Goal: Task Accomplishment & Management: Use online tool/utility

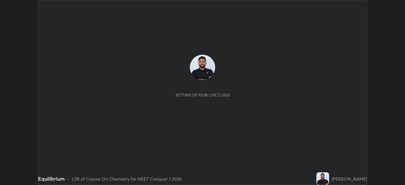
scroll to position [185, 405]
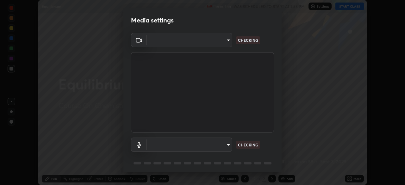
type input "abedebe0d058d4a0c9150841765e58c65a77a18dd04f2ccbe629c89087f5ecea"
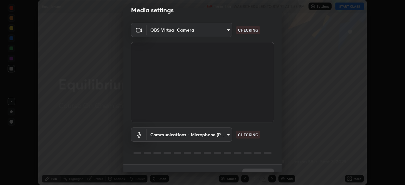
scroll to position [11, 0]
click at [227, 133] on body "Erase all Equilibrium Recording WAS SCHEDULED TO START AT 2:55 PM Settings STAR…" at bounding box center [202, 92] width 405 height 185
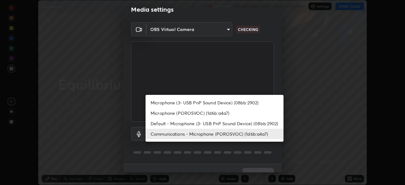
click at [224, 104] on li "Microphone (3- USB PnP Sound Device) (08bb:2902)" at bounding box center [215, 102] width 138 height 10
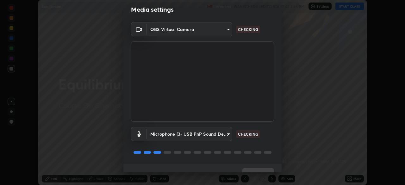
click at [213, 136] on body "Erase all Equilibrium Recording WAS SCHEDULED TO START AT 2:55 PM Settings STAR…" at bounding box center [202, 92] width 405 height 185
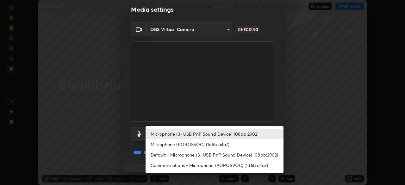
click at [173, 152] on li "Default - Microphone (3- USB PnP Sound Device) (08bb:2902)" at bounding box center [215, 155] width 138 height 10
type input "default"
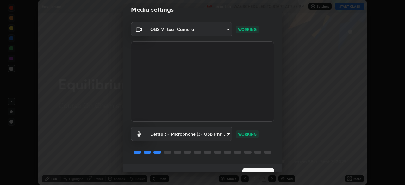
scroll to position [22, 0]
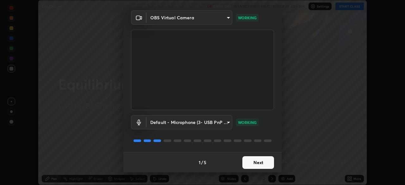
click at [259, 161] on button "Next" at bounding box center [258, 162] width 32 height 13
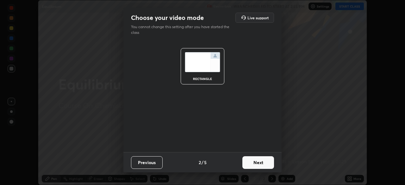
scroll to position [0, 0]
click at [261, 162] on button "Next" at bounding box center [258, 162] width 32 height 13
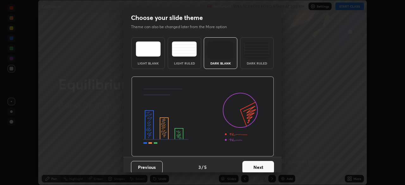
click at [267, 163] on button "Next" at bounding box center [258, 167] width 32 height 13
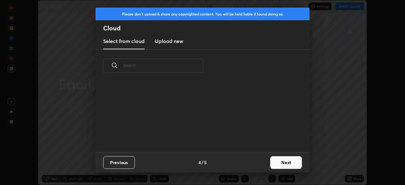
click at [282, 163] on button "Next" at bounding box center [286, 162] width 32 height 13
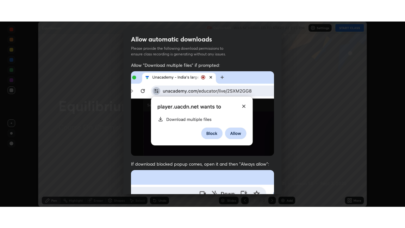
scroll to position [152, 0]
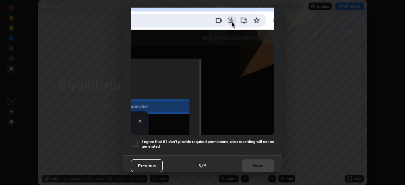
click at [136, 140] on div at bounding box center [135, 144] width 8 height 8
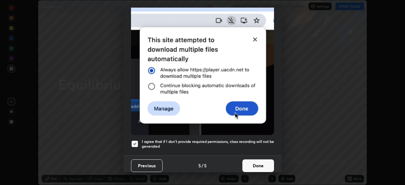
click at [262, 160] on button "Done" at bounding box center [258, 165] width 32 height 13
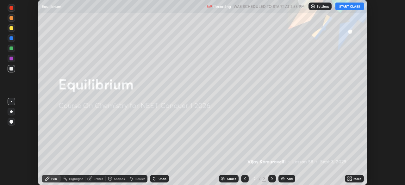
click at [348, 5] on button "START CLASS" at bounding box center [349, 7] width 28 height 8
click at [349, 177] on icon at bounding box center [349, 178] width 5 height 5
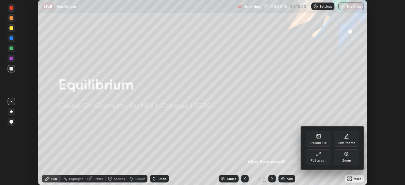
click at [318, 158] on div "Full screen" at bounding box center [318, 156] width 25 height 15
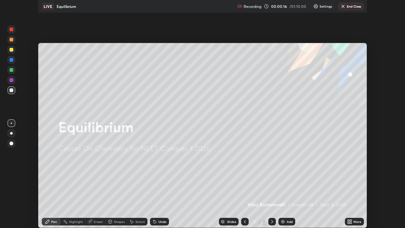
scroll to position [228, 405]
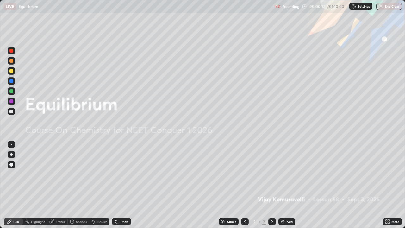
click at [285, 185] on div "Add" at bounding box center [286, 222] width 17 height 8
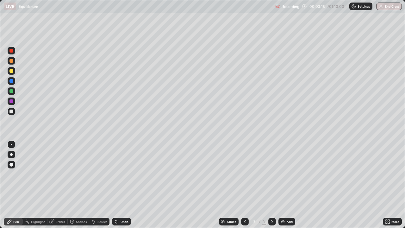
click at [12, 71] on div at bounding box center [11, 71] width 4 height 4
click at [11, 112] on div at bounding box center [11, 111] width 4 height 4
click at [13, 72] on div at bounding box center [11, 71] width 4 height 4
click at [13, 113] on div at bounding box center [12, 112] width 8 height 8
click at [127, 185] on div "Undo" at bounding box center [125, 221] width 8 height 3
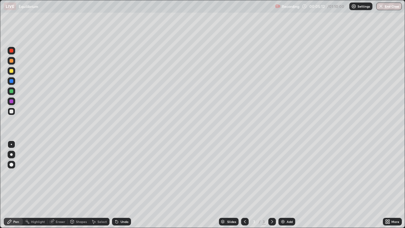
click at [127, 185] on div "Undo" at bounding box center [121, 222] width 19 height 8
click at [12, 113] on div at bounding box center [11, 111] width 4 height 4
click at [78, 185] on div "Shapes" at bounding box center [81, 221] width 11 height 3
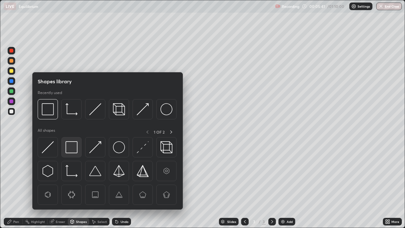
click at [71, 148] on img at bounding box center [72, 147] width 12 height 12
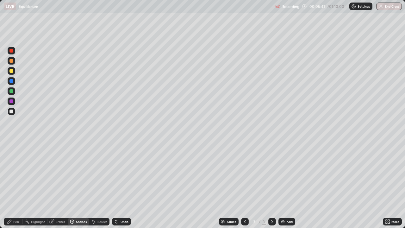
click at [11, 68] on div at bounding box center [12, 71] width 8 height 8
click at [119, 185] on div "Undo" at bounding box center [121, 222] width 19 height 8
click at [14, 185] on div "Pen" at bounding box center [13, 222] width 19 height 8
click at [11, 112] on div at bounding box center [11, 111] width 4 height 4
click at [12, 71] on div at bounding box center [11, 71] width 4 height 4
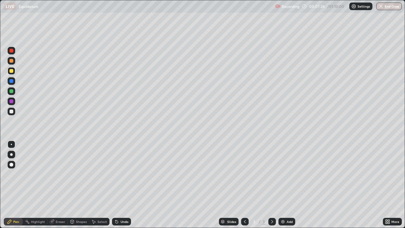
click at [14, 113] on div at bounding box center [12, 112] width 8 height 8
click at [78, 185] on div "Shapes" at bounding box center [81, 221] width 11 height 3
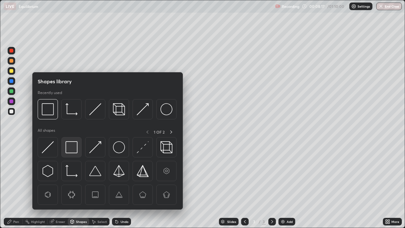
click at [72, 150] on img at bounding box center [72, 147] width 12 height 12
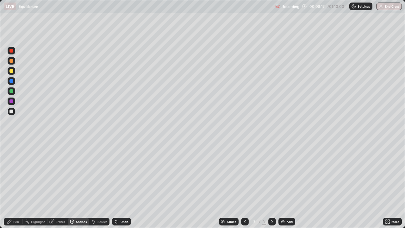
click at [11, 71] on div at bounding box center [11, 71] width 4 height 4
click at [12, 185] on icon at bounding box center [9, 221] width 5 height 5
click at [14, 112] on div at bounding box center [12, 112] width 8 height 8
click at [284, 185] on img at bounding box center [282, 221] width 5 height 5
click at [13, 72] on div at bounding box center [12, 71] width 8 height 8
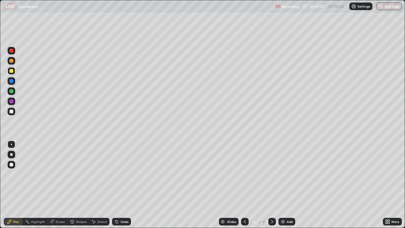
click at [10, 114] on div at bounding box center [12, 112] width 8 height 8
click at [12, 71] on div at bounding box center [11, 71] width 4 height 4
click at [13, 112] on div at bounding box center [11, 111] width 4 height 4
click at [126, 185] on div "Undo" at bounding box center [125, 221] width 8 height 3
click at [123, 185] on div "Undo" at bounding box center [125, 221] width 8 height 3
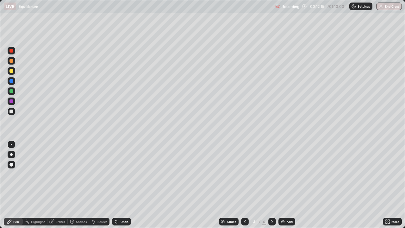
click at [81, 185] on div "Shapes" at bounding box center [81, 221] width 11 height 3
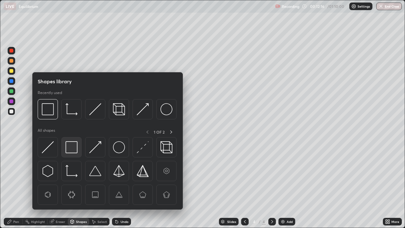
click at [69, 150] on img at bounding box center [72, 147] width 12 height 12
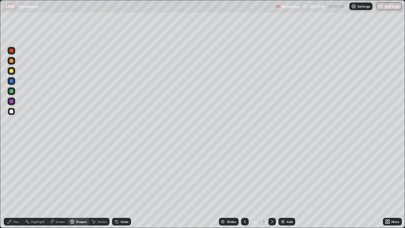
click at [12, 71] on div at bounding box center [11, 71] width 4 height 4
click at [11, 185] on icon at bounding box center [9, 221] width 5 height 5
click at [13, 109] on div at bounding box center [12, 112] width 8 height 8
click at [12, 72] on div at bounding box center [11, 71] width 4 height 4
click at [124, 185] on div "Undo" at bounding box center [125, 221] width 8 height 3
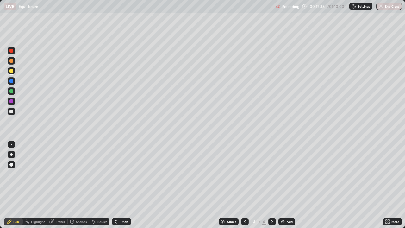
click at [125, 185] on div "Undo" at bounding box center [125, 221] width 8 height 3
click at [12, 113] on div at bounding box center [11, 111] width 4 height 4
click at [13, 74] on div at bounding box center [12, 71] width 8 height 8
click at [14, 113] on div at bounding box center [12, 112] width 8 height 8
click at [77, 185] on div "Shapes" at bounding box center [81, 221] width 11 height 3
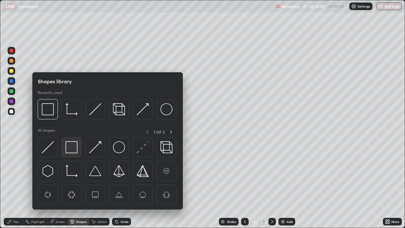
click at [72, 145] on img at bounding box center [72, 147] width 12 height 12
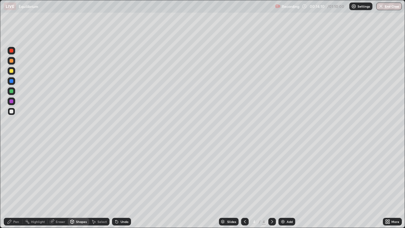
click at [11, 72] on div at bounding box center [11, 71] width 4 height 4
click at [123, 185] on div "Undo" at bounding box center [125, 221] width 8 height 3
click at [14, 185] on div "Pen" at bounding box center [16, 221] width 6 height 3
click at [124, 185] on div "Undo" at bounding box center [125, 221] width 8 height 3
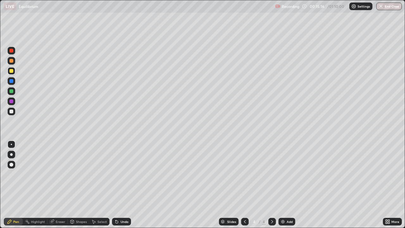
click at [121, 185] on div "Undo" at bounding box center [125, 221] width 8 height 3
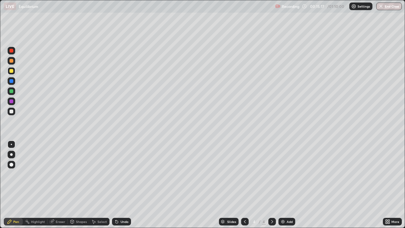
click at [121, 185] on div "Undo" at bounding box center [125, 221] width 8 height 3
click at [122, 185] on div "Undo" at bounding box center [125, 221] width 8 height 3
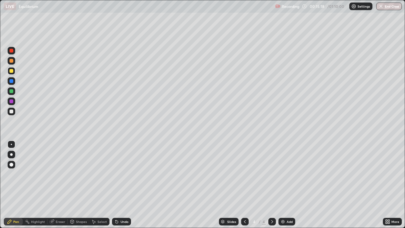
click at [122, 185] on div "Undo" at bounding box center [125, 221] width 8 height 3
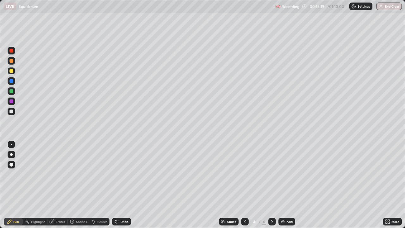
click at [122, 185] on div "Undo" at bounding box center [125, 221] width 8 height 3
click at [121, 185] on div "Undo" at bounding box center [125, 221] width 8 height 3
click at [123, 185] on div "Undo" at bounding box center [125, 221] width 8 height 3
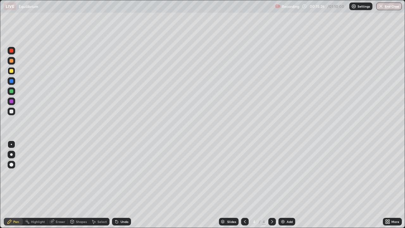
click at [123, 185] on div "Undo" at bounding box center [125, 221] width 8 height 3
click at [12, 112] on div at bounding box center [11, 111] width 4 height 4
click at [12, 71] on div at bounding box center [11, 71] width 4 height 4
click at [12, 112] on div at bounding box center [11, 111] width 4 height 4
click at [128, 185] on div "Undo" at bounding box center [121, 222] width 19 height 8
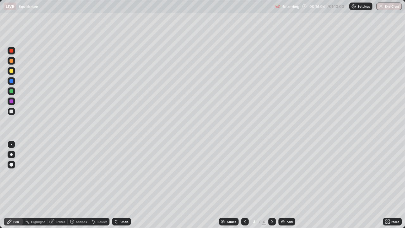
click at [127, 185] on div "Undo" at bounding box center [125, 221] width 8 height 3
click at [80, 185] on div "Shapes" at bounding box center [81, 221] width 11 height 3
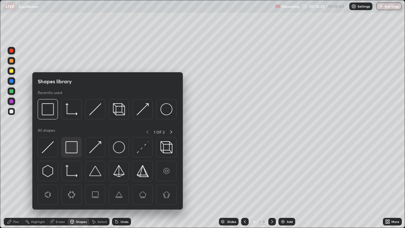
click at [70, 147] on img at bounding box center [72, 147] width 12 height 12
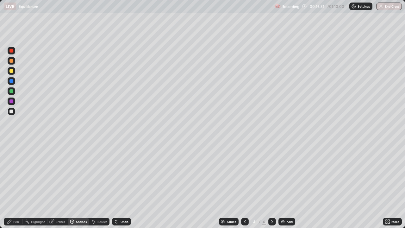
click at [14, 71] on div at bounding box center [12, 71] width 8 height 8
click at [16, 185] on div "Pen" at bounding box center [16, 221] width 6 height 3
click at [12, 111] on div at bounding box center [11, 111] width 4 height 4
click at [284, 185] on img at bounding box center [282, 221] width 5 height 5
click at [12, 71] on div at bounding box center [11, 71] width 4 height 4
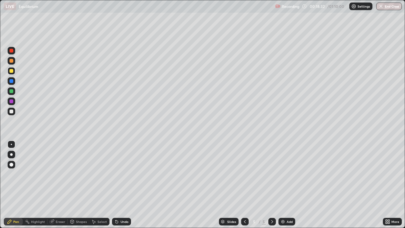
click at [122, 185] on div "Undo" at bounding box center [125, 221] width 8 height 3
click at [13, 110] on div at bounding box center [11, 111] width 4 height 4
click at [77, 185] on div "Shapes" at bounding box center [81, 221] width 11 height 3
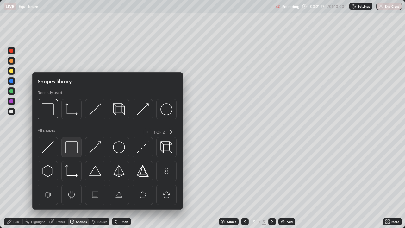
click at [72, 152] on img at bounding box center [72, 147] width 12 height 12
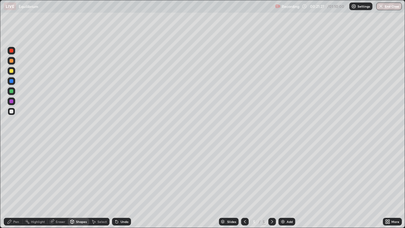
click at [12, 74] on div at bounding box center [12, 71] width 8 height 8
click at [11, 185] on icon at bounding box center [9, 221] width 5 height 5
click at [12, 113] on div at bounding box center [11, 111] width 4 height 4
click at [13, 74] on div at bounding box center [12, 71] width 8 height 8
click at [283, 185] on img at bounding box center [282, 221] width 5 height 5
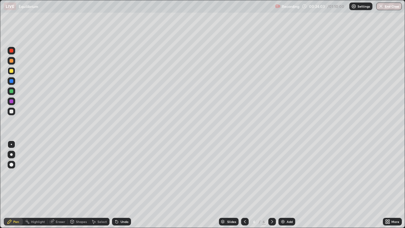
click at [12, 111] on div at bounding box center [11, 111] width 4 height 4
click at [12, 69] on div at bounding box center [11, 71] width 4 height 4
click at [121, 185] on div "Undo" at bounding box center [125, 221] width 8 height 3
click at [15, 112] on div at bounding box center [12, 112] width 8 height 8
click at [121, 185] on div "Undo" at bounding box center [125, 221] width 8 height 3
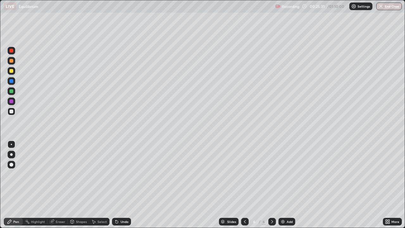
click at [121, 185] on div "Undo" at bounding box center [125, 221] width 8 height 3
click at [125, 185] on div "Undo" at bounding box center [121, 222] width 19 height 8
click at [77, 185] on div "Shapes" at bounding box center [81, 221] width 11 height 3
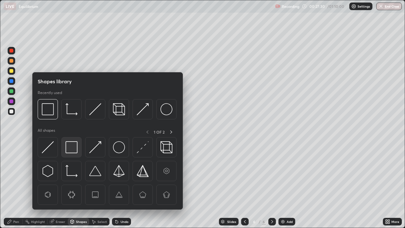
click at [71, 149] on img at bounding box center [72, 147] width 12 height 12
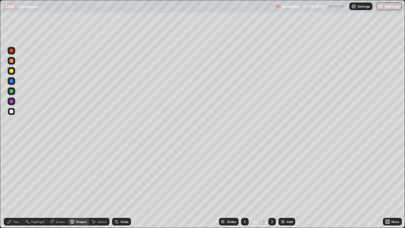
click at [12, 72] on div at bounding box center [11, 71] width 4 height 4
click at [16, 185] on div "Pen" at bounding box center [16, 221] width 6 height 3
click at [12, 111] on div at bounding box center [11, 111] width 4 height 4
click at [13, 115] on div at bounding box center [12, 112] width 8 height 8
click at [13, 72] on div at bounding box center [11, 71] width 4 height 4
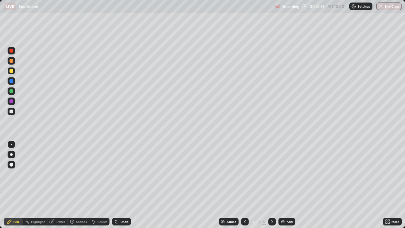
click at [12, 111] on div at bounding box center [11, 111] width 4 height 4
click at [12, 71] on div at bounding box center [11, 71] width 4 height 4
click at [13, 108] on div at bounding box center [12, 112] width 8 height 8
click at [13, 73] on div at bounding box center [12, 71] width 8 height 8
click at [13, 72] on div at bounding box center [12, 71] width 8 height 8
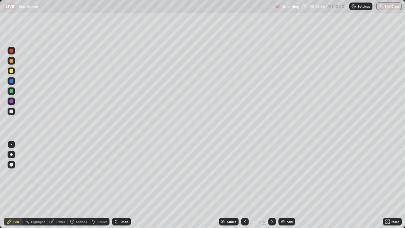
click at [12, 111] on div at bounding box center [11, 111] width 4 height 4
click at [76, 185] on div "Shapes" at bounding box center [81, 221] width 11 height 3
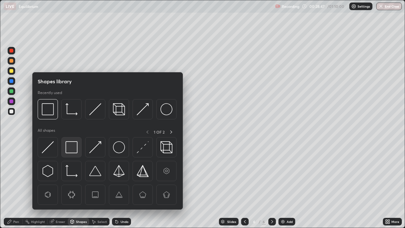
click at [69, 147] on img at bounding box center [72, 147] width 12 height 12
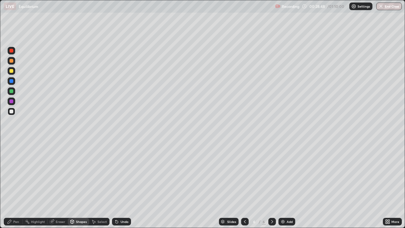
click at [12, 72] on div at bounding box center [11, 71] width 4 height 4
click at [12, 111] on div at bounding box center [11, 111] width 4 height 4
click at [117, 185] on icon at bounding box center [116, 221] width 5 height 5
click at [12, 185] on div "Pen" at bounding box center [13, 222] width 19 height 8
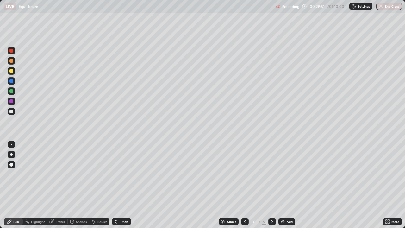
click at [77, 185] on div "Shapes" at bounding box center [81, 221] width 11 height 3
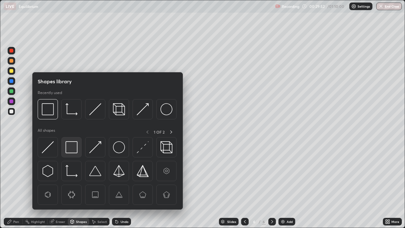
click at [73, 149] on img at bounding box center [72, 147] width 12 height 12
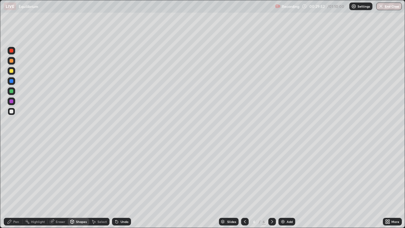
click at [12, 74] on div at bounding box center [12, 71] width 8 height 8
click at [15, 185] on div "Pen" at bounding box center [13, 222] width 19 height 8
click at [284, 185] on img at bounding box center [282, 221] width 5 height 5
click at [12, 71] on div at bounding box center [11, 71] width 4 height 4
click at [11, 112] on div at bounding box center [11, 111] width 4 height 4
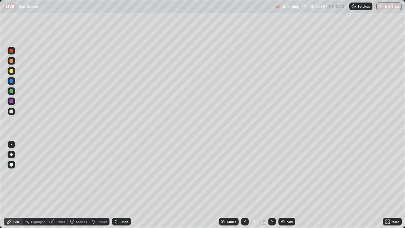
click at [13, 72] on div at bounding box center [11, 71] width 4 height 4
click at [12, 112] on div at bounding box center [11, 111] width 4 height 4
click at [12, 72] on div at bounding box center [11, 71] width 4 height 4
click at [11, 112] on div at bounding box center [11, 111] width 4 height 4
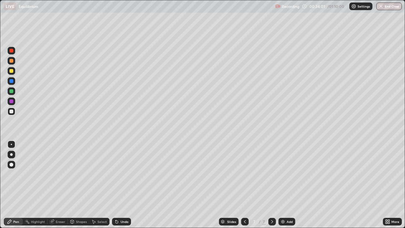
click at [13, 72] on div at bounding box center [11, 71] width 4 height 4
click at [81, 185] on div "Shapes" at bounding box center [79, 222] width 22 height 8
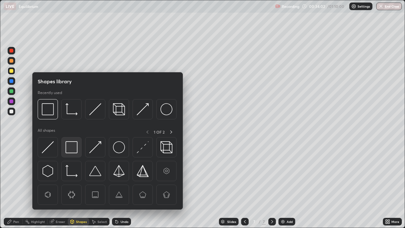
click at [73, 143] on img at bounding box center [72, 147] width 12 height 12
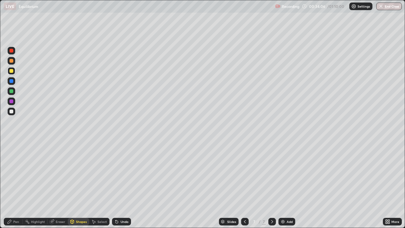
click at [13, 185] on div "Pen" at bounding box center [13, 222] width 19 height 8
click at [244, 185] on icon at bounding box center [244, 221] width 5 height 5
click at [271, 185] on icon at bounding box center [272, 221] width 5 height 5
click at [12, 113] on div at bounding box center [11, 111] width 4 height 4
click at [122, 185] on div "Undo" at bounding box center [125, 221] width 8 height 3
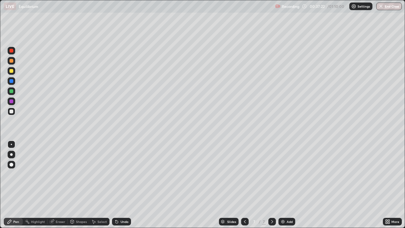
click at [117, 185] on icon at bounding box center [116, 221] width 5 height 5
click at [78, 185] on div "Shapes" at bounding box center [81, 221] width 11 height 3
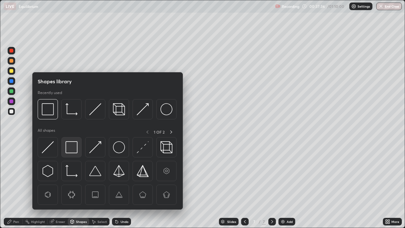
click at [70, 146] on img at bounding box center [72, 147] width 12 height 12
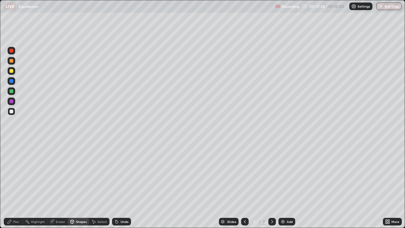
click at [12, 73] on div at bounding box center [12, 71] width 8 height 8
click at [16, 185] on div "Pen" at bounding box center [16, 221] width 6 height 3
click at [10, 115] on div at bounding box center [12, 112] width 8 height 8
click at [59, 185] on div "Eraser" at bounding box center [60, 221] width 9 height 3
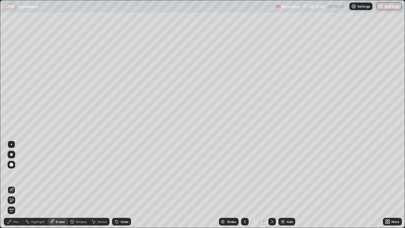
click at [11, 168] on div at bounding box center [12, 165] width 8 height 8
click at [16, 185] on div "Pen" at bounding box center [16, 221] width 6 height 3
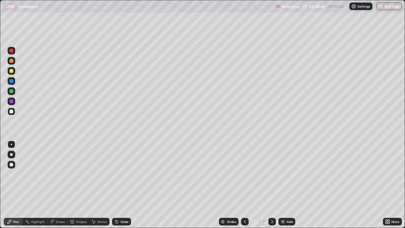
click at [10, 72] on div at bounding box center [11, 71] width 4 height 4
click at [125, 185] on div "Undo" at bounding box center [125, 221] width 8 height 3
click at [13, 114] on div at bounding box center [12, 112] width 8 height 8
click at [124, 185] on div "Undo" at bounding box center [121, 222] width 19 height 8
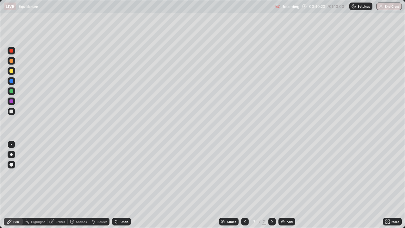
click at [12, 71] on div at bounding box center [11, 71] width 4 height 4
click at [76, 185] on div "Shapes" at bounding box center [81, 221] width 11 height 3
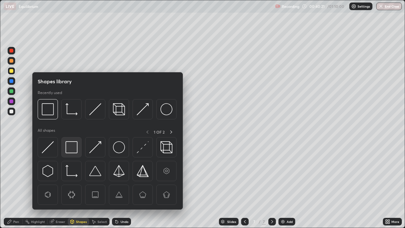
click at [74, 144] on img at bounding box center [72, 147] width 12 height 12
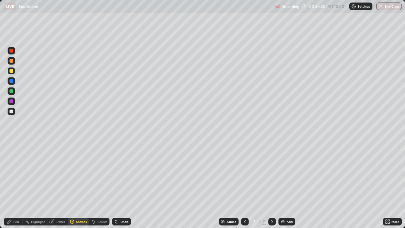
click at [16, 185] on div "Pen" at bounding box center [16, 221] width 6 height 3
click at [15, 113] on div at bounding box center [12, 112] width 8 height 8
click at [120, 185] on div "Undo" at bounding box center [121, 222] width 19 height 8
click at [121, 185] on div "Undo" at bounding box center [125, 221] width 8 height 3
click at [123, 185] on div "Undo" at bounding box center [125, 221] width 8 height 3
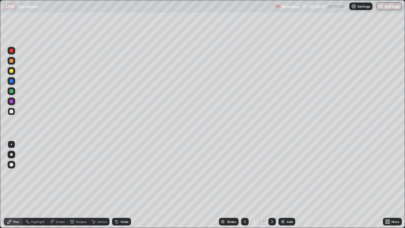
click at [124, 185] on div "Undo" at bounding box center [125, 221] width 8 height 3
click at [124, 185] on div "Undo" at bounding box center [121, 222] width 19 height 8
click at [123, 185] on div "Undo" at bounding box center [125, 221] width 8 height 3
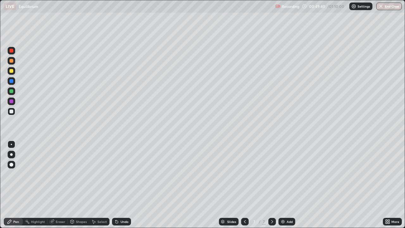
click at [283, 185] on div "Add" at bounding box center [286, 222] width 17 height 8
click at [125, 185] on div "Undo" at bounding box center [121, 222] width 19 height 8
click at [127, 185] on div "Undo" at bounding box center [125, 221] width 8 height 3
click at [10, 71] on div at bounding box center [11, 71] width 4 height 4
click at [13, 114] on div at bounding box center [12, 112] width 8 height 8
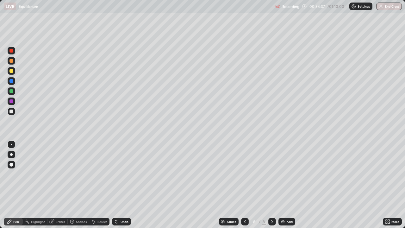
click at [74, 185] on icon at bounding box center [72, 221] width 5 height 5
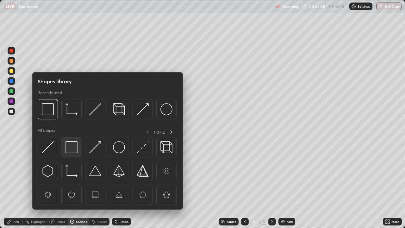
click at [75, 149] on img at bounding box center [72, 147] width 12 height 12
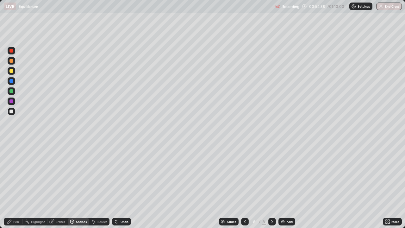
click at [14, 73] on div at bounding box center [12, 71] width 8 height 8
click at [13, 113] on div at bounding box center [12, 112] width 8 height 8
click at [118, 185] on icon at bounding box center [116, 221] width 5 height 5
click at [7, 185] on icon at bounding box center [9, 221] width 5 height 5
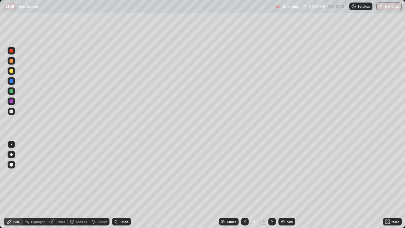
click at [121, 185] on div "Undo" at bounding box center [125, 221] width 8 height 3
click at [122, 185] on div "Undo" at bounding box center [125, 221] width 8 height 3
click at [121, 185] on div "Undo" at bounding box center [125, 221] width 8 height 3
click at [122, 185] on div "Undo" at bounding box center [125, 221] width 8 height 3
click at [123, 185] on div "Undo" at bounding box center [125, 221] width 8 height 3
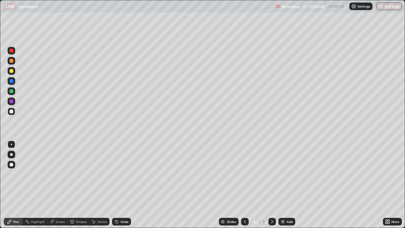
click at [14, 72] on div at bounding box center [12, 71] width 8 height 8
click at [12, 111] on div at bounding box center [11, 111] width 4 height 4
click at [60, 185] on div "Eraser" at bounding box center [60, 221] width 9 height 3
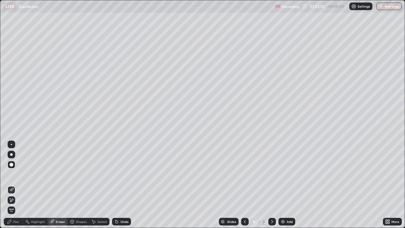
click at [20, 185] on div "Pen" at bounding box center [13, 222] width 19 height 8
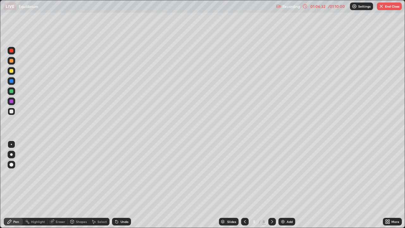
click at [284, 185] on img at bounding box center [282, 221] width 5 height 5
click at [14, 114] on div at bounding box center [12, 112] width 8 height 8
click at [14, 111] on div at bounding box center [12, 112] width 8 height 8
click at [386, 9] on button "End Class" at bounding box center [389, 7] width 25 height 8
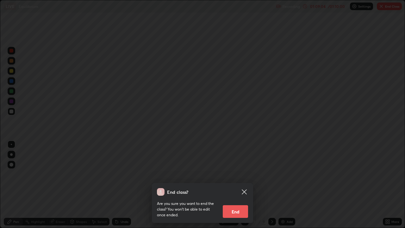
click at [227, 185] on button "End" at bounding box center [235, 211] width 25 height 13
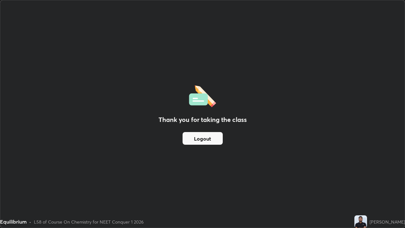
click at [204, 136] on button "Logout" at bounding box center [203, 138] width 40 height 13
